Goal: Information Seeking & Learning: Learn about a topic

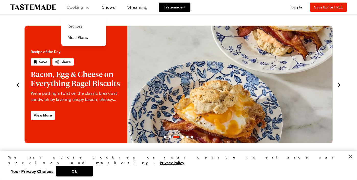
click at [78, 24] on link "Recipes" at bounding box center [83, 25] width 39 height 11
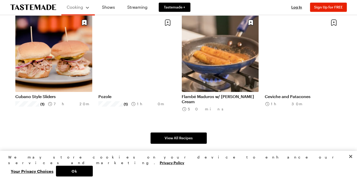
scroll to position [358, 0]
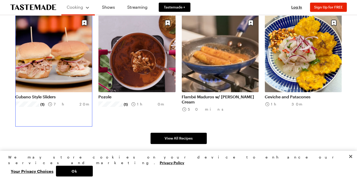
click at [61, 94] on link "Cubano Style Sliders" at bounding box center [53, 96] width 77 height 5
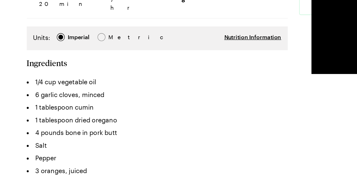
scroll to position [111, 0]
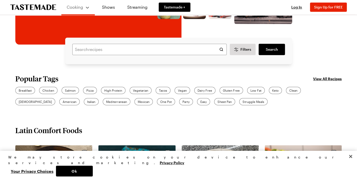
scroll to position [358, 0]
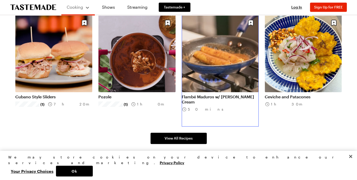
click at [211, 94] on link "Flambé Maduros w/ [PERSON_NAME] Cream" at bounding box center [220, 99] width 77 height 10
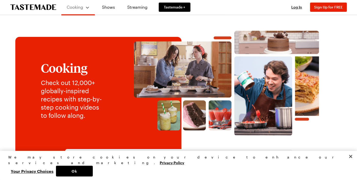
scroll to position [358, 0]
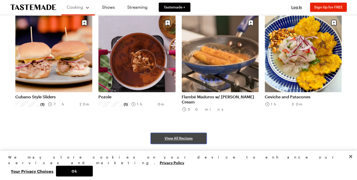
click at [178, 133] on link "View All Recipes" at bounding box center [178, 137] width 56 height 11
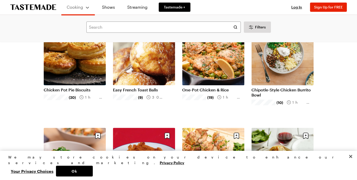
scroll to position [55, 0]
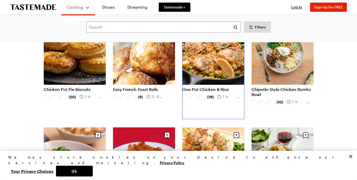
click at [213, 87] on link "One-Pot Chicken & Rice" at bounding box center [213, 89] width 62 height 5
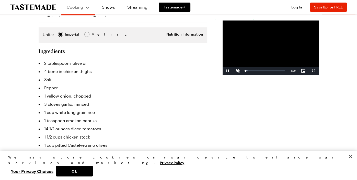
scroll to position [136, 0]
